Goal: Find specific page/section: Find specific page/section

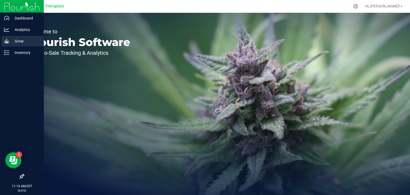
click at [20, 42] on p "Grow" at bounding box center [25, 41] width 32 height 6
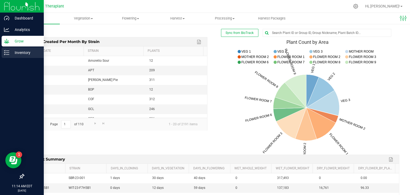
click at [21, 56] on div "Inventory" at bounding box center [23, 52] width 42 height 11
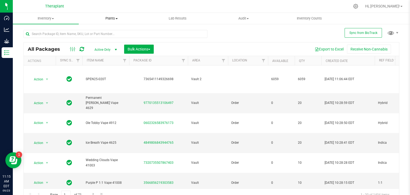
click at [108, 19] on span "Plants" at bounding box center [111, 18] width 65 height 5
click at [89, 32] on span "All plants" at bounding box center [94, 32] width 31 height 5
